Goal: Task Accomplishment & Management: Use online tool/utility

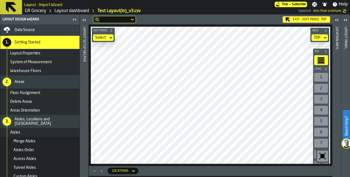
click at [34, 34] on main "Layout Design Wizard Data Source 1. Getting Started Layout Properties System of…" at bounding box center [175, 96] width 350 height 163
click at [325, 156] on div "Edit Modes Select Area TOP Bay Level 1 2 3 4 5 6 7 8 9 10 M A K I N G W A R E H…" at bounding box center [211, 96] width 244 height 142
click at [328, 99] on div "Edit Modes Select Area TOP Bay Level 1 2 3 4 5 6 7 8 9 10 M A K I N G W A R E H…" at bounding box center [211, 96] width 244 height 142
click at [198, 23] on div "Exit - Edit Mode: TOP Edit Modes Select Area TOP Bay Level 1 2 3 4 5 6 7 8 9 10…" at bounding box center [211, 91] width 244 height 152
click at [212, 168] on div "Exit - Edit Mode: TOP Edit Modes Select Area TOP Bay Level 1 2 3 4 5 6 7 8 9 10…" at bounding box center [211, 96] width 244 height 163
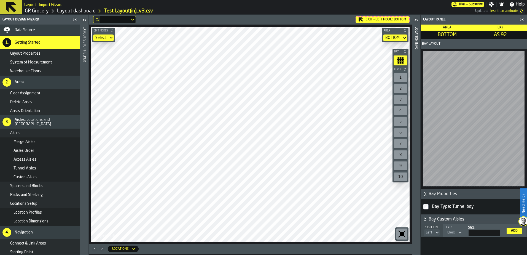
click at [196, 177] on html "Need Help? Layout - Import Wizard Trial — Subscribe Settings Notifications Help…" at bounding box center [263, 127] width 527 height 255
click at [90, 177] on html "Need Help? Layout - Import Wizard Trial — Subscribe Settings Notifications Help…" at bounding box center [263, 127] width 527 height 255
click at [242, 0] on html "Need Help? Layout - Import Wizard Trial — Subscribe Settings Notifications Help…" at bounding box center [263, 127] width 527 height 255
click at [279, 177] on html "Need Help? Layout - Import Wizard Trial — Subscribe Settings Notifications Help…" at bounding box center [263, 127] width 527 height 255
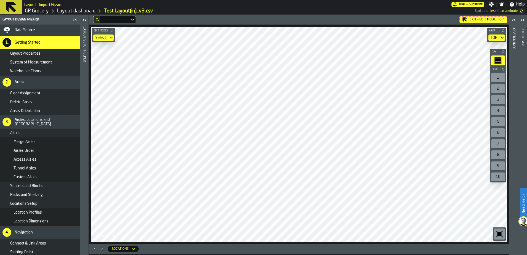
click at [120, 5] on main "Layout - Import Wizard Trial — Subscribe Settings Notifications Help GR Grocery…" at bounding box center [263, 127] width 527 height 255
click at [340, 0] on html "Need Help? Layout - Import Wizard Trial — Subscribe Settings Notifications Help…" at bounding box center [263, 127] width 527 height 255
click at [136, 177] on html "Need Help? Layout - Import Wizard Trial — Subscribe Settings Notifications Help…" at bounding box center [263, 127] width 527 height 255
click at [84, 115] on main "Layout Design Wizard Data Source 1. Getting Started Layout Properties System of…" at bounding box center [263, 135] width 527 height 240
click at [28, 157] on main "Layout Design Wizard Data Source 1. Getting Started Layout Properties System of…" at bounding box center [263, 135] width 527 height 240
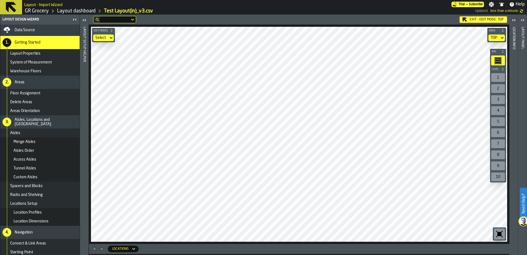
click at [350, 177] on html "Need Help? Layout - Import Wizard Trial — Subscribe Settings Notifications Help…" at bounding box center [263, 127] width 527 height 255
click at [314, 177] on div "Exit - Edit Mode: TOP Edit Modes Select Area TOP Bay Level 1 2 3 4 5 6 7 8 9 10…" at bounding box center [299, 135] width 420 height 240
click at [350, 177] on html "Need Help? Layout - Import Wizard Trial — Subscribe Settings Notifications Help…" at bounding box center [263, 127] width 527 height 255
click at [96, 36] on div "Select" at bounding box center [100, 38] width 11 height 4
click at [350, 17] on icon "button-toggle-Open" at bounding box center [522, 20] width 7 height 7
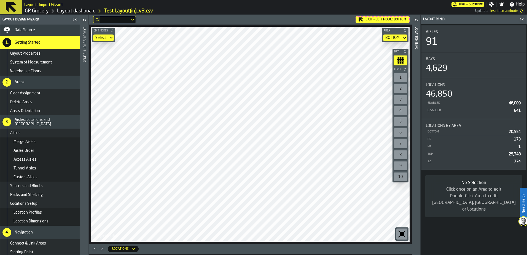
click at [350, 20] on icon "button-toggle-Open" at bounding box center [414, 20] width 1 height 2
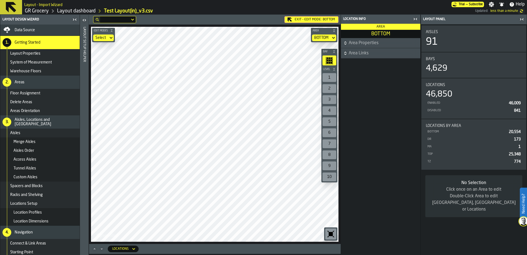
click at [350, 45] on span "Area Properties" at bounding box center [384, 43] width 71 height 7
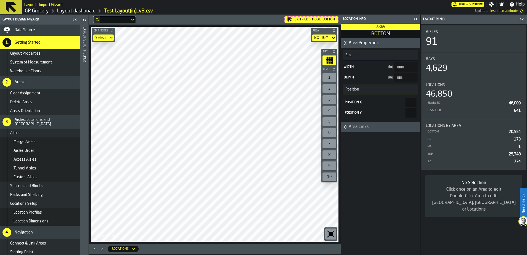
click at [350, 129] on span "Area Links" at bounding box center [384, 126] width 71 height 7
click at [331, 177] on icon "button-toolbar-undefined" at bounding box center [331, 234] width 4 height 4
click at [336, 177] on div "button-toolbar-undefined" at bounding box center [330, 233] width 11 height 11
click at [84, 21] on icon "button-toggle-Open" at bounding box center [84, 20] width 7 height 7
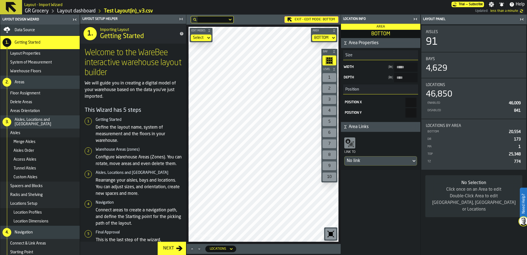
click at [332, 29] on span "button-" at bounding box center [334, 30] width 6 height 3
click at [335, 32] on icon "button-" at bounding box center [333, 30] width 3 height 3
click at [227, 177] on div "Locations" at bounding box center [217, 248] width 21 height 6
click at [179, 20] on icon "button-toggle-Close me" at bounding box center [181, 19] width 7 height 7
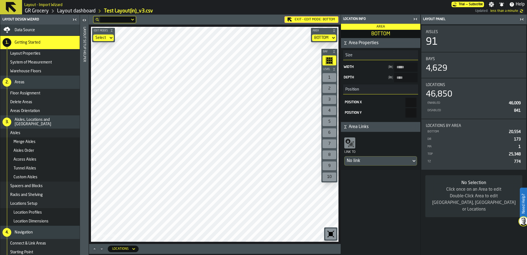
click at [93, 177] on icon "Maximize" at bounding box center [95, 249] width 6 height 6
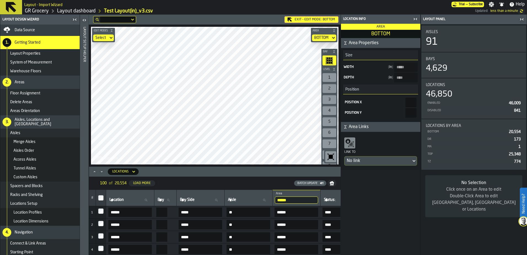
click at [132, 172] on icon at bounding box center [134, 171] width 6 height 7
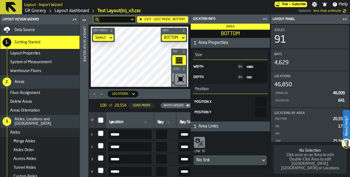
click at [344, 18] on icon "button-toggle-Close me" at bounding box center [343, 19] width 1 height 2
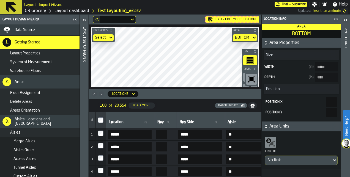
click at [337, 19] on icon "button-toggle-Close me" at bounding box center [336, 19] width 7 height 7
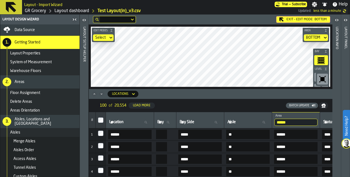
click at [132, 94] on icon at bounding box center [134, 94] width 6 height 7
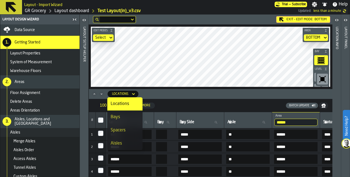
click at [100, 94] on icon "Minimize" at bounding box center [102, 94] width 6 height 6
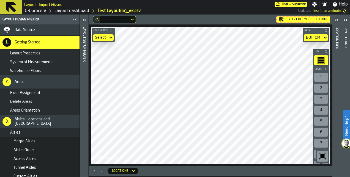
click at [30, 129] on main "Layout Design Wizard Data Source 1. Getting Started Layout Properties System of…" at bounding box center [175, 96] width 350 height 163
click at [328, 105] on div "Edit Modes Select Area BOTTOM Bay Level 1 2 3 4 5 6 7 8 9 10 M A K I N G W A R …" at bounding box center [211, 96] width 244 height 142
click at [333, 136] on main "Layout Design Wizard Data Source 1. Getting Started Layout Properties System of…" at bounding box center [175, 96] width 350 height 163
click at [73, 20] on icon "button-toggle-Close me" at bounding box center [73, 19] width 1 height 2
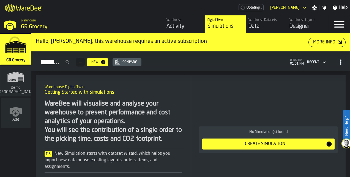
click at [306, 23] on div "Designer" at bounding box center [308, 27] width 36 height 8
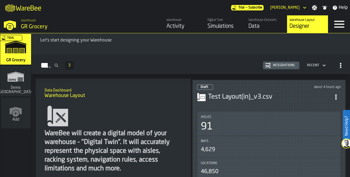
scroll to position [20, 0]
click at [257, 86] on div "Draft about 4 hours ago" at bounding box center [269, 88] width 144 height 6
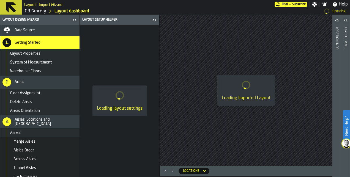
click at [154, 20] on icon "button-toggle-Close me" at bounding box center [154, 20] width 7 height 7
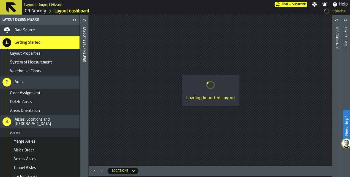
click at [75, 20] on icon "button-toggle-Close me" at bounding box center [75, 20] width 1 height 2
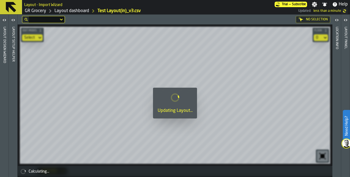
click at [11, 20] on icon "button-toggle-Open" at bounding box center [13, 20] width 7 height 7
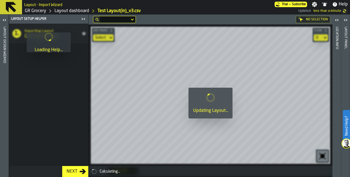
click at [1, 20] on icon "button-toggle-Open" at bounding box center [4, 20] width 7 height 7
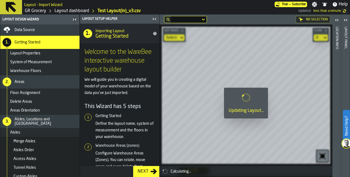
scroll to position [92, 0]
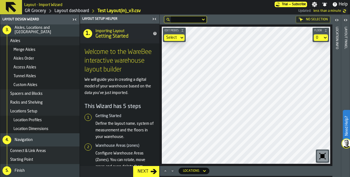
click at [75, 22] on icon "button-toggle-Close me" at bounding box center [74, 19] width 7 height 7
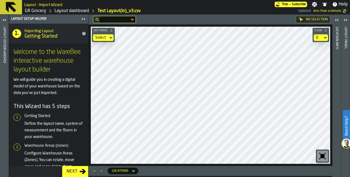
click at [84, 19] on icon "button-toggle-Close me" at bounding box center [84, 19] width 1 height 2
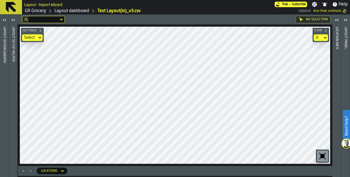
click at [253, 177] on html "Need Help? Layout - Import Wizard Trial — Subscribe Settings Notifications Help…" at bounding box center [175, 88] width 350 height 177
click at [192, 177] on html "Need Help? Layout - Import Wizard Trial — Subscribe Settings Notifications Help…" at bounding box center [175, 88] width 350 height 177
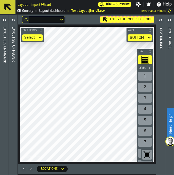
click at [0, 136] on html "Need Help? Layout - Import Wizard Trial — Subscribe Settings Notifications Help…" at bounding box center [87, 87] width 174 height 175
click at [18, 136] on div "Edit Modes Select Area BOTTOM Bay Level 1 2 3 4 5 6 7 8 9 10 M A K I N G W A R …" at bounding box center [87, 95] width 138 height 140
click at [0, 141] on html "Need Help? Layout - Import Wizard Trial — Subscribe Settings Notifications Help…" at bounding box center [87, 87] width 174 height 175
click at [5, 115] on main "Layout Design Wizard Layout Setup Helper Exit - Edit Mode: BOTTOM Edit Modes Se…" at bounding box center [87, 95] width 174 height 161
click at [0, 152] on html "Need Help? Layout - Import Wizard Trial — Subscribe Settings Notifications Help…" at bounding box center [87, 87] width 174 height 175
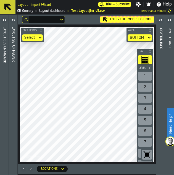
click at [12, 134] on main "Layout Design Wizard Layout Setup Helper Exit - Edit Mode: BOTTOM Edit Modes Se…" at bounding box center [87, 95] width 174 height 161
click at [0, 136] on html "Need Help? Layout - Import Wizard Trial — Subscribe Settings Notifications Help…" at bounding box center [87, 87] width 174 height 175
click at [0, 125] on html "Need Help? Layout - Import Wizard Trial — Subscribe Settings Notifications Help…" at bounding box center [87, 87] width 174 height 175
click at [0, 133] on html "Need Help? Layout - Import Wizard Trial — Subscribe Settings Notifications Help…" at bounding box center [87, 87] width 174 height 175
click at [3, 145] on main "Layout Design Wizard Layout Setup Helper Exit - Edit Mode: BOTTOM Edit Modes Se…" at bounding box center [87, 95] width 174 height 161
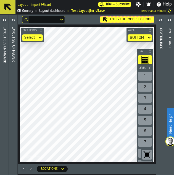
click at [0, 128] on html "Need Help? Layout - Import Wizard Trial — Subscribe Settings Notifications Help…" at bounding box center [87, 87] width 174 height 175
click at [5, 147] on main "Layout Design Wizard Layout Setup Helper Exit - Edit Mode: BOTTOM Edit Modes Se…" at bounding box center [87, 95] width 174 height 161
click at [141, 150] on div "Edit Modes Select Area BOTTOM Bay Level 1 2 3 4 5 6 7 8 9 10 M A K I N G W A R …" at bounding box center [87, 95] width 138 height 140
click at [145, 148] on div "Edit Modes Select Area BOTTOM Bay Level 1 2 3 4 5 6 7 8 9 10 M A K I N G W A R …" at bounding box center [87, 95] width 138 height 140
click at [147, 149] on div "Edit Modes Select Area BOTTOM Bay Level 1 2 3 4 5 6 7 8 9 10 M A K I N G W A R …" at bounding box center [87, 95] width 138 height 140
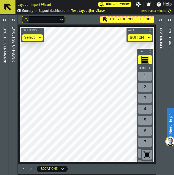
click at [174, 139] on html "Need Help? Layout - Import Wizard Trial — Subscribe Settings Notifications Help…" at bounding box center [87, 87] width 174 height 175
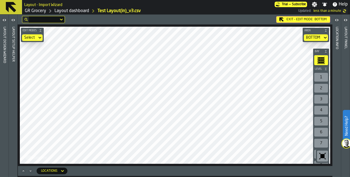
click at [181, 174] on div "Exit - Edit Mode: BOTTOM Edit Modes Select Area BOTTOM Bay Level 1 2 3 4 5 6 7 …" at bounding box center [175, 96] width 315 height 163
click at [143, 0] on html "Need Help? Layout - Import Wizard Trial — Subscribe Settings Notifications Help…" at bounding box center [175, 88] width 350 height 177
click at [31, 12] on main "Layout - Import Wizard Trial — Subscribe Settings Notifications Help GR Grocery…" at bounding box center [175, 88] width 350 height 177
click at [33, 0] on html "Need Help? Layout - Import Wizard Trial — Subscribe Settings Notifications Help…" at bounding box center [175, 88] width 350 height 177
click at [20, 177] on html "Need Help? Layout - Import Wizard Trial — Subscribe Settings Notifications Help…" at bounding box center [175, 88] width 350 height 177
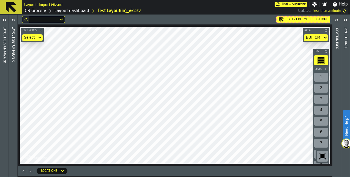
click at [30, 177] on html "Need Help? Layout - Import Wizard Trial — Subscribe Settings Notifications Help…" at bounding box center [175, 88] width 350 height 177
click at [22, 160] on div "Edit Modes Select Area BOTTOM Bay Level 1 2 3 4 5 6 7 8 9 10 M A K I N G W A R …" at bounding box center [175, 96] width 315 height 142
click at [27, 19] on div "Exit - Edit Mode: BOTTOM Edit Modes Select Area BOTTOM Bay Level 1 2 3 4 5 6 7 …" at bounding box center [175, 91] width 315 height 152
click at [22, 0] on html "Need Help? Layout - Import Wizard Trial — Subscribe Settings Notifications Help…" at bounding box center [175, 88] width 350 height 177
click at [42, 177] on html "Need Help? Layout - Import Wizard Trial — Subscribe Settings Notifications Help…" at bounding box center [175, 88] width 350 height 177
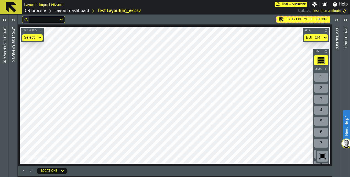
click at [27, 177] on html "Need Help? Layout - Import Wizard Trial — Subscribe Settings Notifications Help…" at bounding box center [175, 88] width 350 height 177
click at [122, 18] on div "Exit - Edit Mode: BOTTOM Edit Modes Select Area BOTTOM Bay Level 1 2 3 4 5 6 7 …" at bounding box center [175, 91] width 315 height 152
click at [110, 24] on div "Exit - Edit Mode: BOTTOM Edit Modes Select Area BOTTOM Bay Level 1 2 3 4 5 6 7 …" at bounding box center [175, 91] width 315 height 152
click at [350, 131] on html "Need Help? Layout - Import Wizard Trial — Subscribe Settings Notifications Help…" at bounding box center [175, 88] width 350 height 177
